Goal: Transaction & Acquisition: Purchase product/service

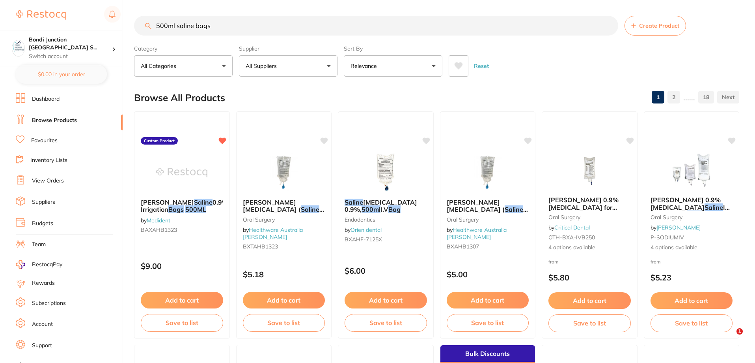
click at [63, 114] on li "Browse Products" at bounding box center [69, 120] width 107 height 12
click at [210, 25] on input "500ml saline bags" at bounding box center [376, 26] width 484 height 20
type input "5"
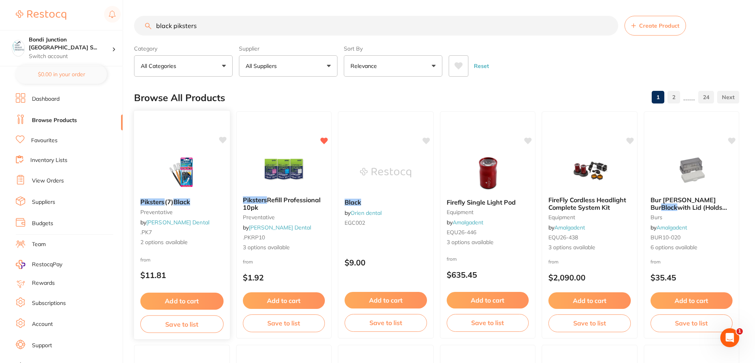
type input "black piksters"
click at [155, 204] on em "Piksters" at bounding box center [152, 202] width 24 height 8
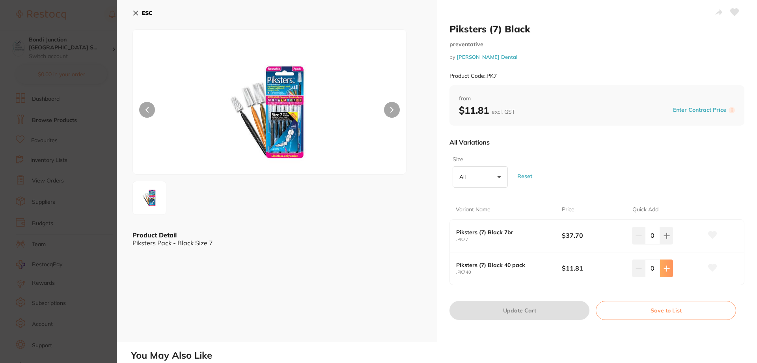
click at [667, 239] on icon at bounding box center [667, 235] width 6 height 6
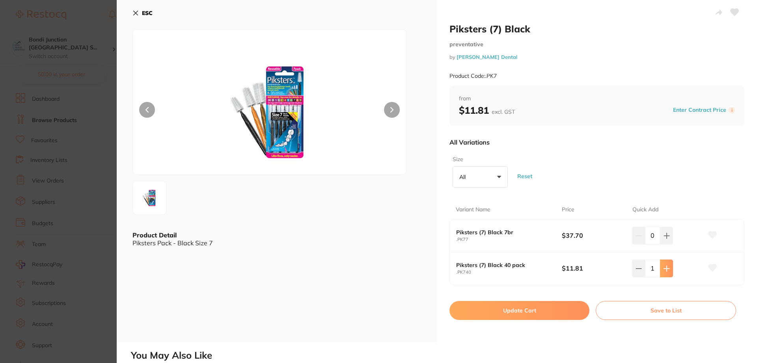
click at [667, 239] on icon at bounding box center [667, 235] width 6 height 6
type input "3"
click at [511, 312] on button "Update Cart" at bounding box center [520, 310] width 140 height 19
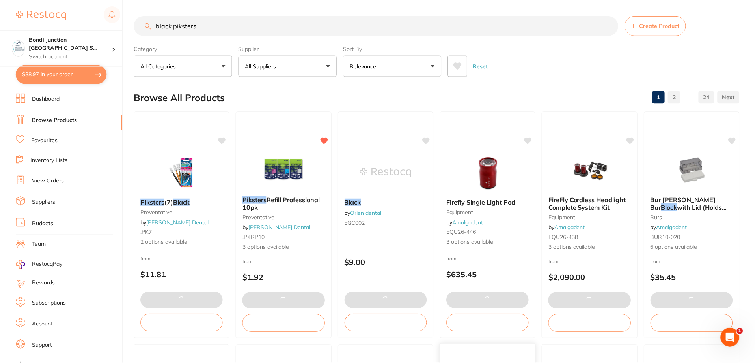
scroll to position [118, 0]
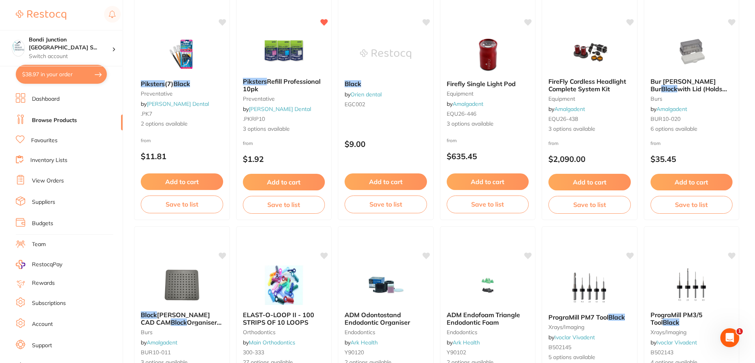
click at [56, 72] on button "$38.97 in your order" at bounding box center [61, 74] width 91 height 19
checkbox input "true"
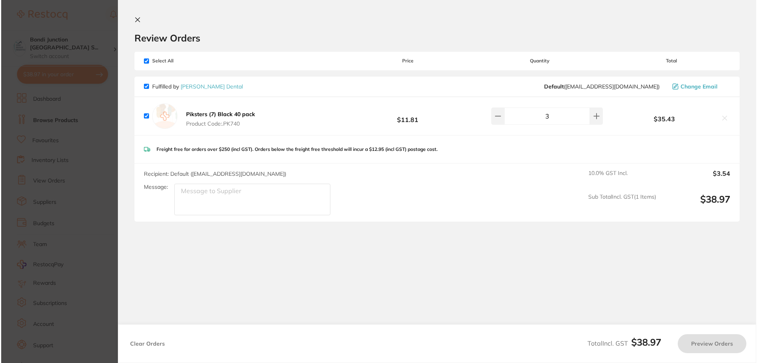
scroll to position [0, 0]
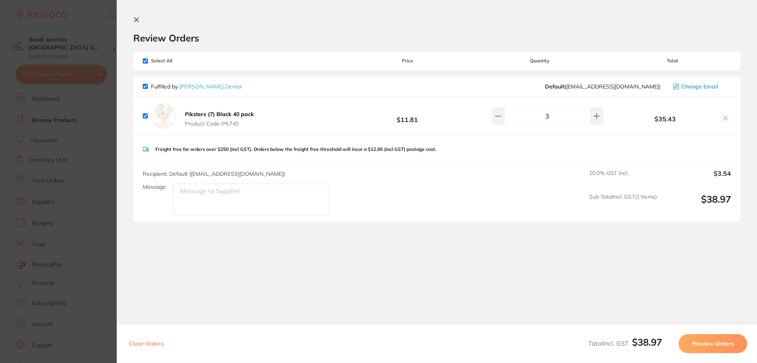
click at [703, 342] on button "Preview Orders" at bounding box center [713, 343] width 69 height 19
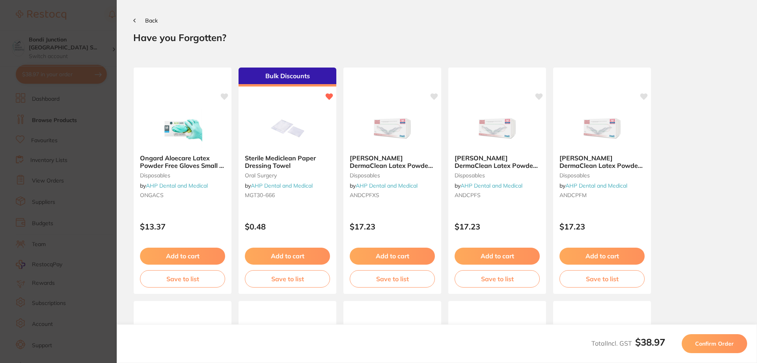
click at [703, 342] on span "Confirm Order" at bounding box center [715, 343] width 39 height 7
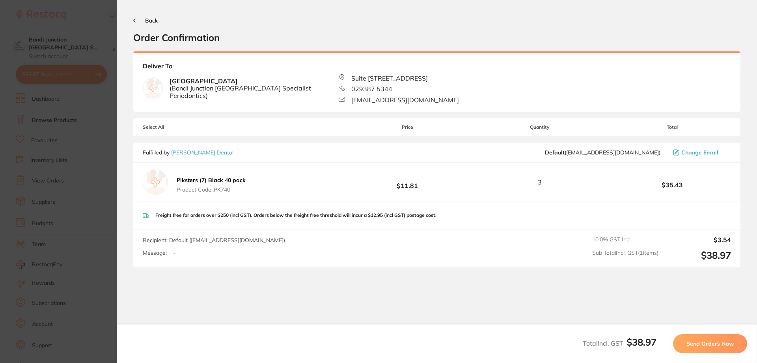
click at [703, 342] on span "Send Orders Now" at bounding box center [710, 343] width 47 height 7
